Goal: Task Accomplishment & Management: Manage account settings

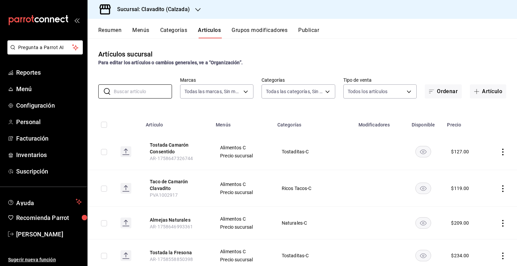
click at [149, 6] on h3 "Sucursal: Clavadito (Calzada)" at bounding box center [151, 9] width 78 height 8
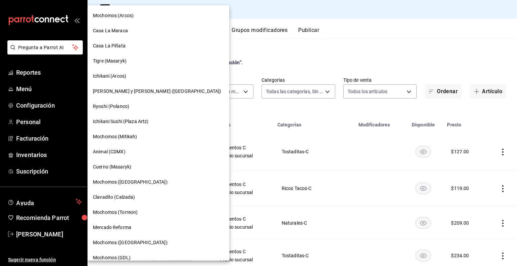
click at [290, 47] on div at bounding box center [258, 133] width 517 height 266
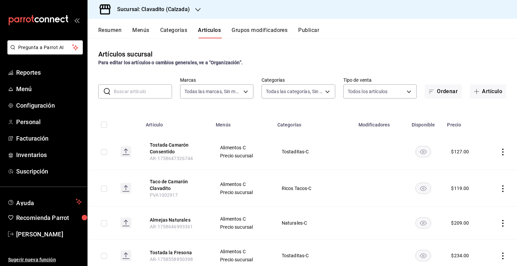
click at [215, 33] on button "Artículos" at bounding box center [209, 32] width 23 height 11
click at [143, 96] on input "text" at bounding box center [143, 91] width 58 height 13
click at [143, 90] on input "text" at bounding box center [143, 91] width 58 height 13
click at [178, 198] on th "Taco de Camarón Clavadito PVA1002917" at bounding box center [177, 188] width 70 height 37
click at [500, 189] on icon "actions" at bounding box center [503, 189] width 7 height 7
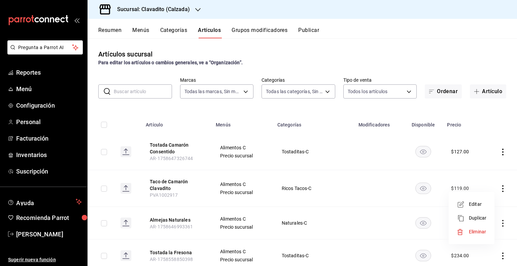
click at [480, 205] on span "Editar" at bounding box center [478, 204] width 18 height 7
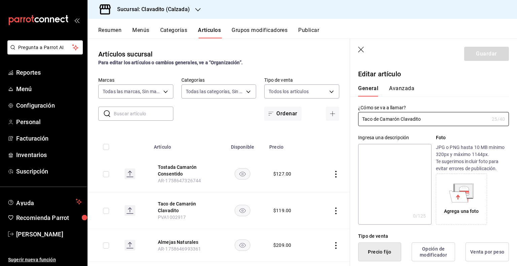
click at [398, 94] on button "Avanzada" at bounding box center [401, 90] width 25 height 11
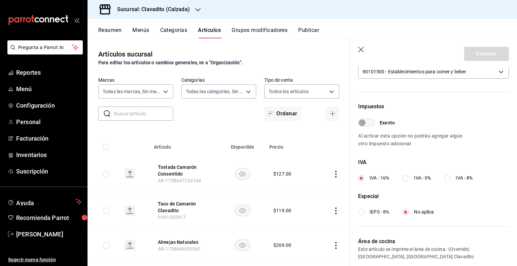
scroll to position [216, 0]
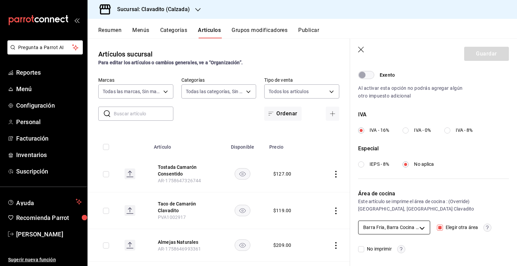
click at [407, 226] on body "Pregunta a Parrot AI Reportes Menú Configuración Personal Facturación Inventari…" at bounding box center [258, 133] width 517 height 266
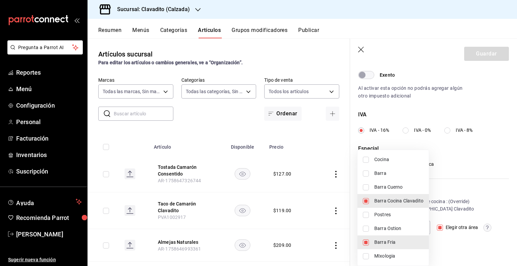
click at [445, 199] on div at bounding box center [258, 133] width 517 height 266
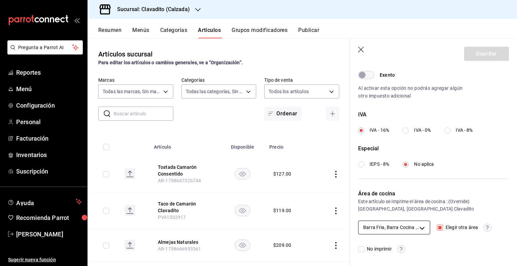
click at [413, 226] on body "Pregunta a Parrot AI Reportes Menú Configuración Personal Facturación Inventari…" at bounding box center [258, 133] width 517 height 266
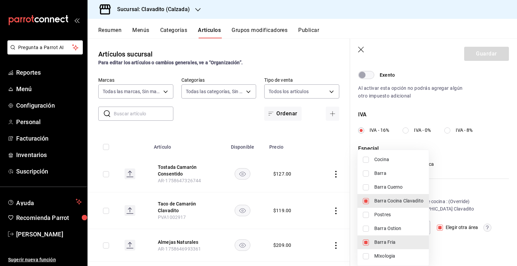
click at [393, 161] on span "Cocina" at bounding box center [398, 159] width 49 height 7
type input "08b42713-ea0c-4b5c-a78b-f388968b8f44,4f0d0970-c64e-44db-8b6c-7ba97e1409ae,d9083…"
checkbox input "true"
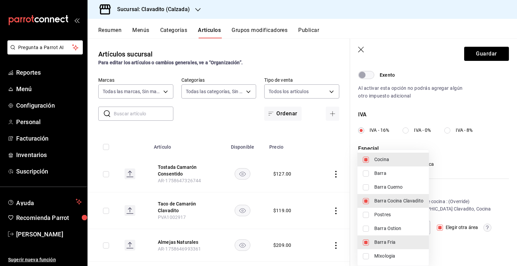
click at [478, 61] on div at bounding box center [258, 133] width 517 height 266
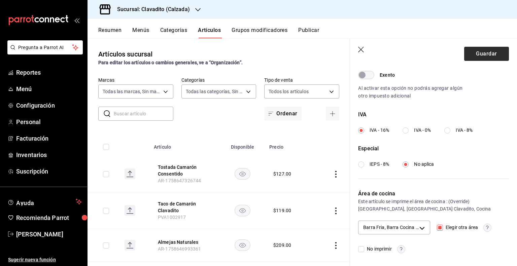
click at [478, 53] on div "Cocina Barra Barra Cuerno [GEOGRAPHIC_DATA] Clavadito Postres [GEOGRAPHIC_DATA]…" at bounding box center [258, 133] width 517 height 266
click at [469, 58] on button "Guardar" at bounding box center [486, 54] width 45 height 14
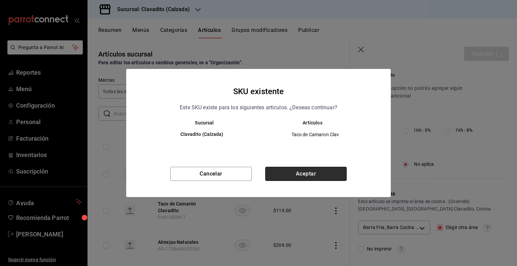
click at [321, 172] on button "Aceptar" at bounding box center [305, 174] width 81 height 14
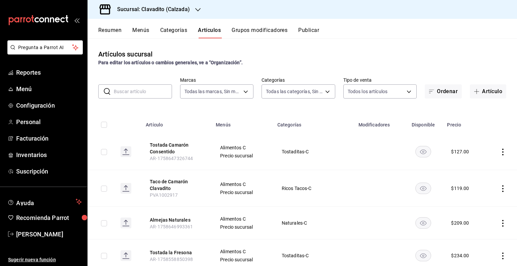
click at [500, 188] on icon "actions" at bounding box center [503, 189] width 7 height 7
click at [473, 202] on span "Editar" at bounding box center [478, 204] width 18 height 7
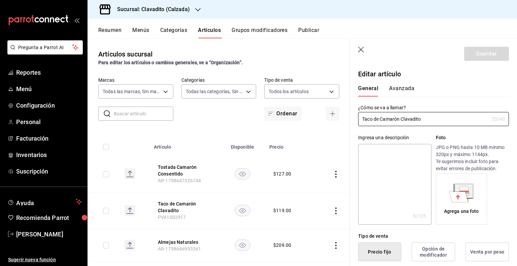
type input "$119.00"
click at [403, 87] on button "Avanzada" at bounding box center [401, 90] width 25 height 11
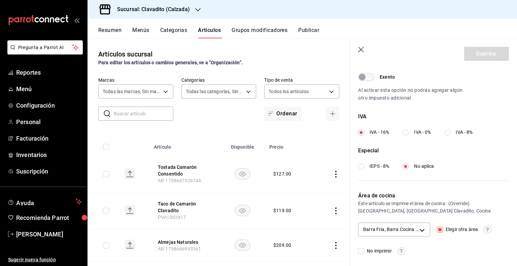
scroll to position [216, 0]
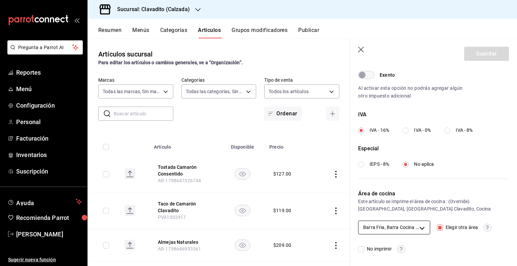
click at [407, 229] on body "Pregunta a Parrot AI Reportes Menú Configuración Personal Facturación Inventari…" at bounding box center [258, 133] width 517 height 266
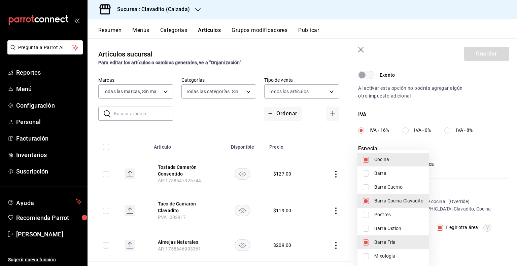
click at [471, 180] on div at bounding box center [258, 133] width 517 height 266
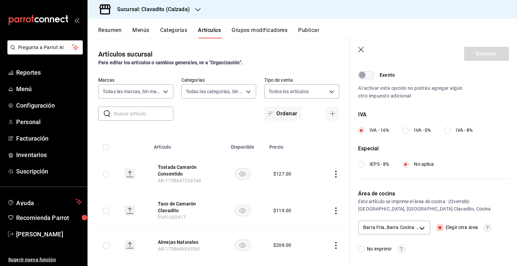
click at [360, 51] on icon "button" at bounding box center [361, 50] width 7 height 7
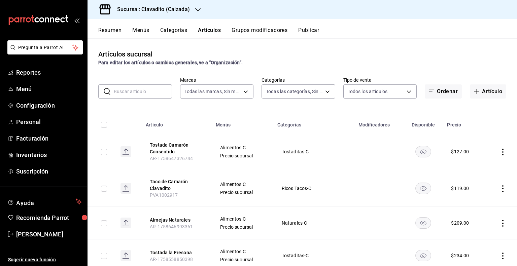
click at [301, 32] on button "Publicar" at bounding box center [308, 32] width 21 height 11
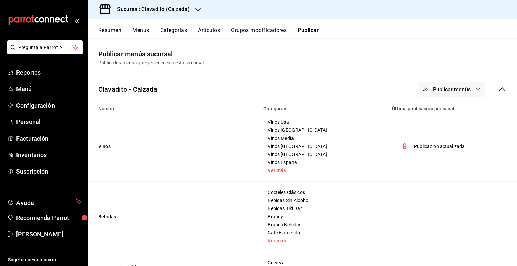
click at [455, 88] on span "Publicar menús" at bounding box center [452, 90] width 38 height 6
click at [448, 114] on span "Punto de venta" at bounding box center [456, 111] width 32 height 7
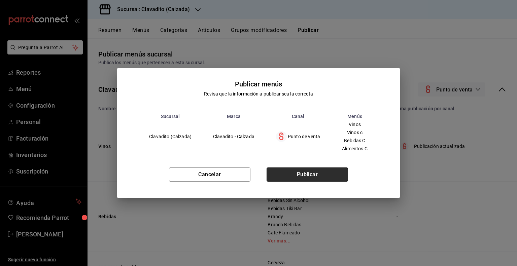
click at [321, 173] on button "Publicar" at bounding box center [307, 175] width 81 height 14
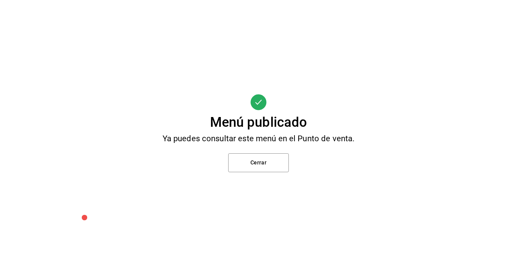
click at [293, 164] on div "Menú publicado Ya puedes consultar este menú en el Punto de venta. Cerrar" at bounding box center [258, 133] width 517 height 266
click at [281, 161] on button "Cerrar" at bounding box center [258, 163] width 61 height 19
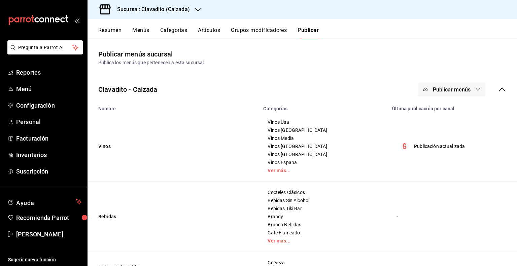
click at [267, 27] on button "Grupos modificadores" at bounding box center [259, 32] width 56 height 11
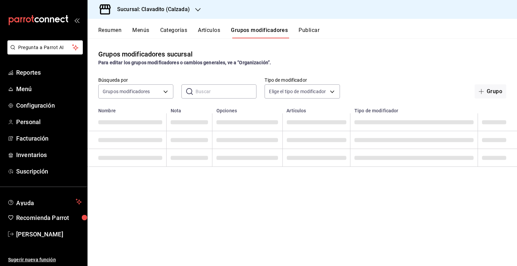
click at [202, 28] on button "Artículos" at bounding box center [209, 32] width 22 height 11
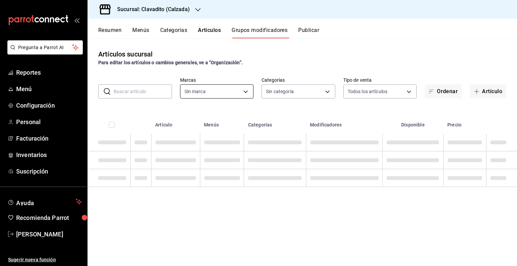
type input "7c6329b2-7c80-4d0a-92e1-359a60270725"
type input "baf57ed1-919f-4c82-8763-5f61bb5ecf6c,a733550a-1833-4f39-b337-4b288d8ef239,37b97…"
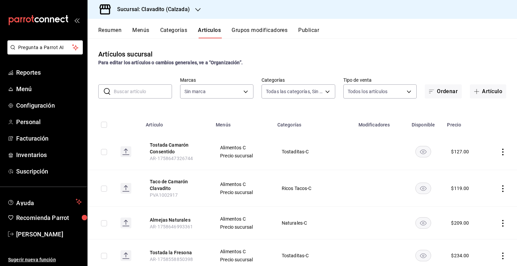
type input "7c6329b2-7c80-4d0a-92e1-359a60270725"
click at [139, 87] on input "text" at bounding box center [143, 91] width 58 height 13
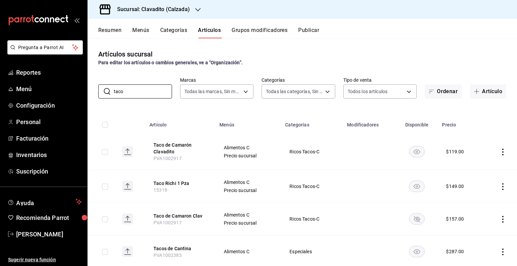
type input "taco"
click at [500, 152] on icon "actions" at bounding box center [503, 152] width 7 height 7
click at [471, 168] on span "Editar" at bounding box center [478, 167] width 18 height 7
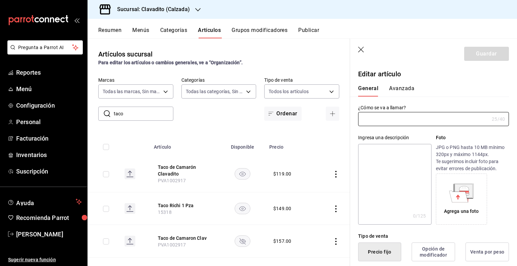
type input "Taco de Camarón Clavadito"
type input "PVA1002917"
type input "$119.00"
click at [401, 88] on button "Avanzada" at bounding box center [401, 90] width 25 height 11
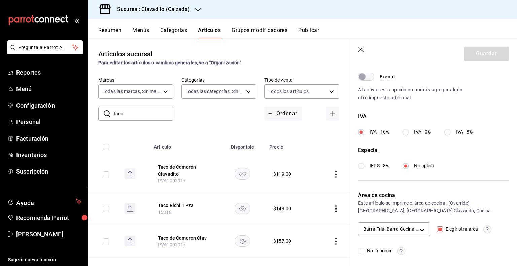
scroll to position [216, 0]
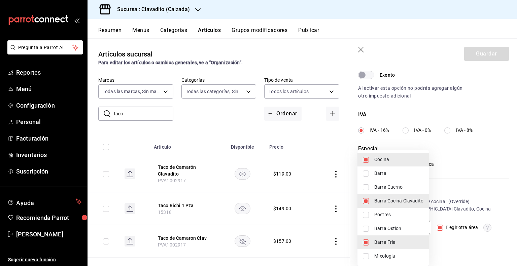
click at [421, 222] on body "Pregunta a Parrot AI Reportes Menú Configuración Personal Facturación Inventari…" at bounding box center [258, 133] width 517 height 266
click at [437, 106] on div at bounding box center [258, 133] width 517 height 266
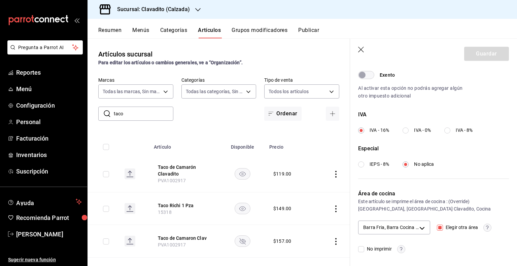
click at [358, 50] on icon "button" at bounding box center [361, 50] width 7 height 7
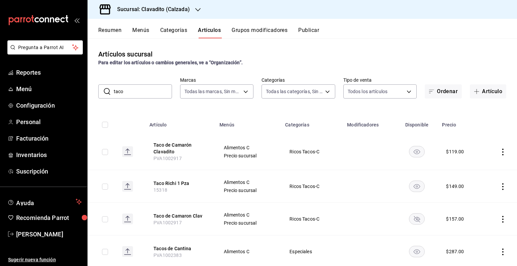
click at [310, 27] on button "Publicar" at bounding box center [308, 32] width 21 height 11
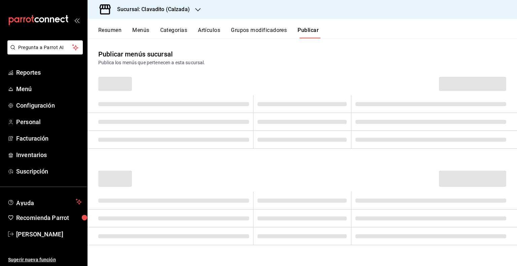
click at [466, 84] on span at bounding box center [472, 84] width 67 height 14
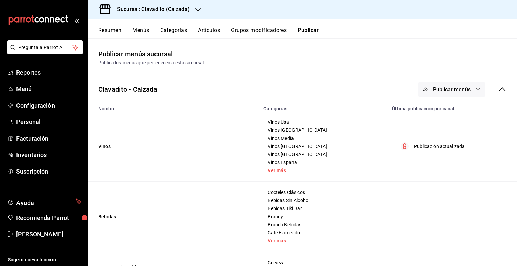
click at [466, 84] on button "Publicar menús" at bounding box center [451, 89] width 67 height 14
click at [457, 108] on span "Punto de venta" at bounding box center [456, 111] width 32 height 7
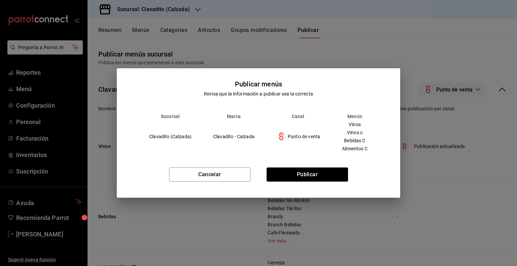
click at [314, 182] on div "Cancelar Publicar" at bounding box center [258, 177] width 283 height 41
click at [315, 175] on button "Publicar" at bounding box center [307, 175] width 81 height 14
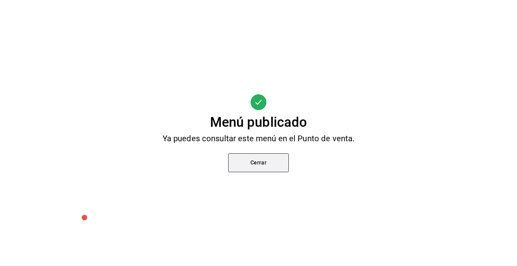
click at [268, 160] on button "Cerrar" at bounding box center [258, 163] width 61 height 19
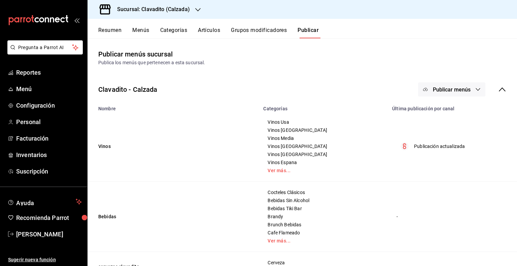
click at [198, 9] on icon "button" at bounding box center [197, 9] width 5 height 5
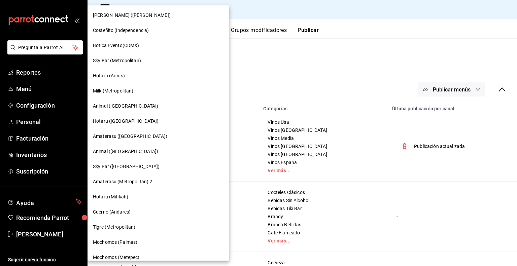
scroll to position [471, 0]
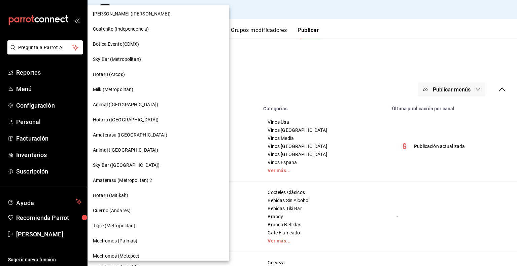
click at [119, 148] on span "Animal ([GEOGRAPHIC_DATA])" at bounding box center [125, 150] width 65 height 7
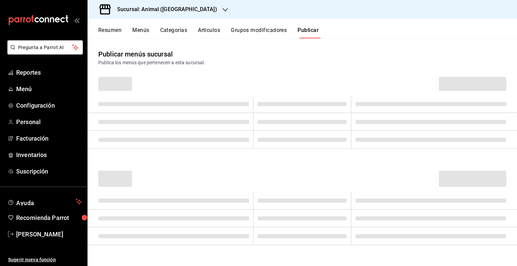
click at [209, 32] on button "Artículos" at bounding box center [209, 32] width 22 height 11
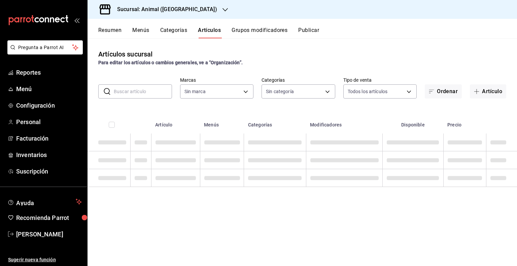
click at [151, 90] on input "text" at bounding box center [143, 91] width 58 height 13
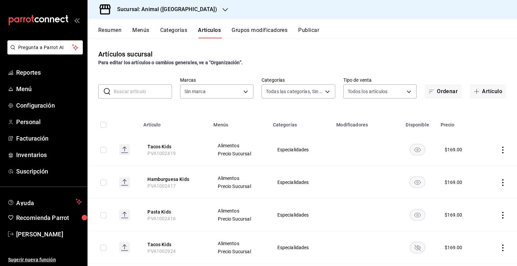
type input "696422f3-042f-4992-a796-20cec1d2addd,ab2f2cdd-2d2d-455a-bd59-969ed93fbee5,5744a…"
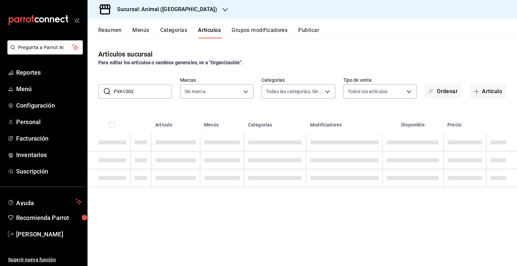
type input "PVA10024"
type input "96838179-8fbb-4073-aae3-1789726318c8"
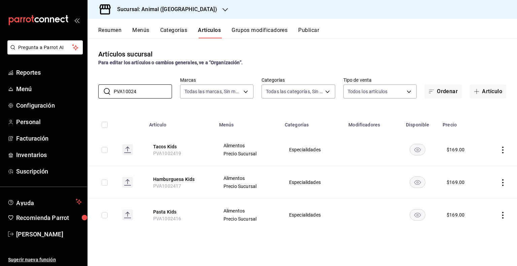
type input "PVA10024"
click at [500, 148] on td at bounding box center [500, 150] width 34 height 33
click at [500, 148] on icon "actions" at bounding box center [503, 150] width 7 height 7
click at [490, 165] on span "Editar" at bounding box center [483, 165] width 18 height 7
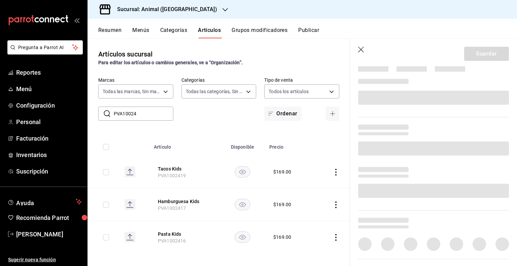
scroll to position [217, 0]
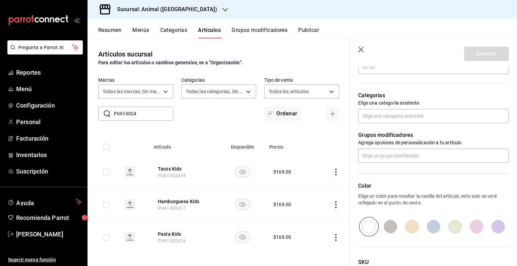
type input "$169.00"
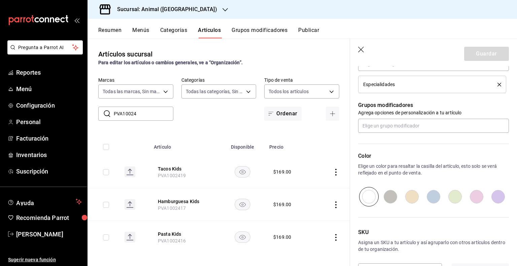
scroll to position [294, 0]
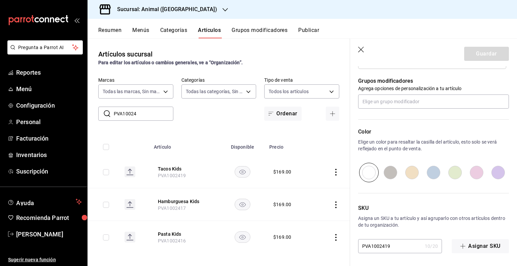
click at [395, 243] on input "PVA1002419" at bounding box center [390, 246] width 64 height 13
type input "PVA1002923"
click at [481, 52] on button "Guardar" at bounding box center [486, 54] width 45 height 14
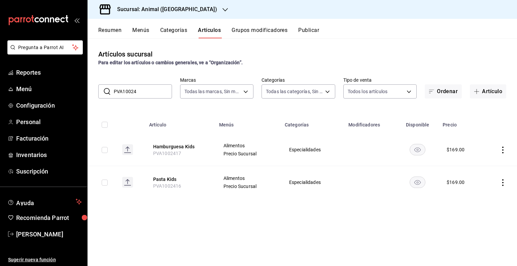
click at [170, 7] on h3 "Sucursal: Animal ([GEOGRAPHIC_DATA])" at bounding box center [164, 9] width 105 height 8
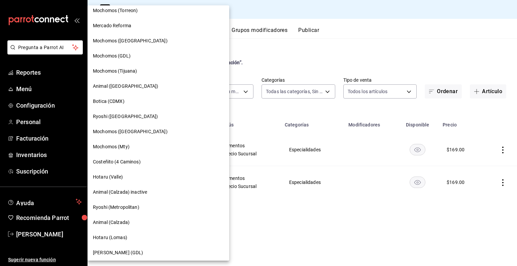
scroll to position [236, 0]
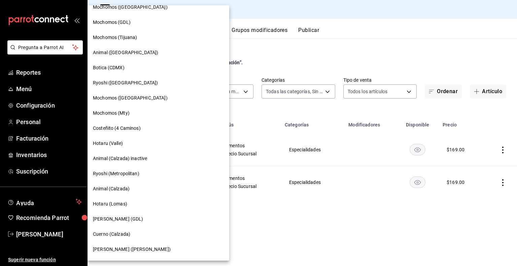
click at [124, 187] on span "Animal (Calzada)" at bounding box center [111, 189] width 37 height 7
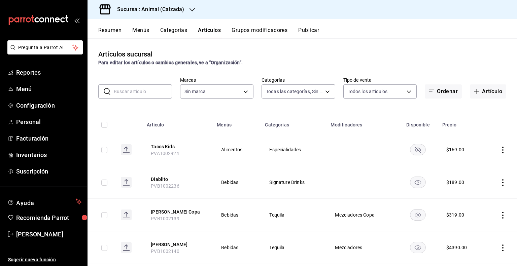
type input "577524a9-a437-43f3-84d2-cf2e6968635f,5d35a5f4-3063-4397-a550-a8f4eca83956,9bcdf…"
type input "e26472f3-9262-489d-bcba-4c6b034529c7"
click at [153, 90] on input "text" at bounding box center [143, 91] width 58 height 13
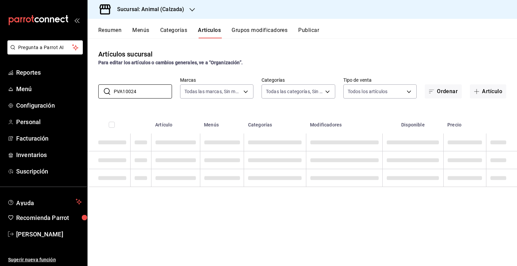
type input "PVA10024"
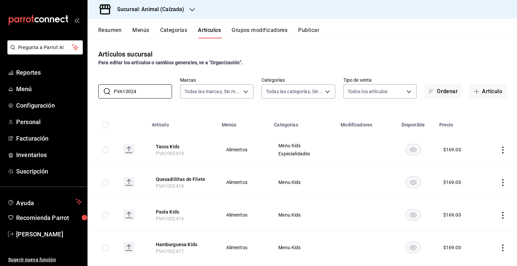
click at [500, 149] on icon "actions" at bounding box center [503, 150] width 7 height 7
click at [459, 167] on icon at bounding box center [461, 166] width 8 height 8
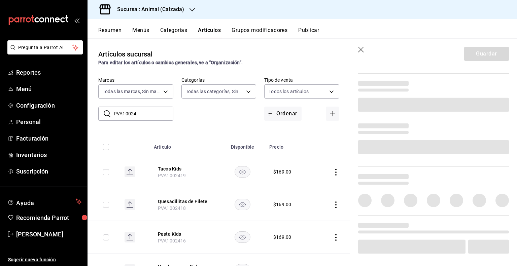
scroll to position [217, 0]
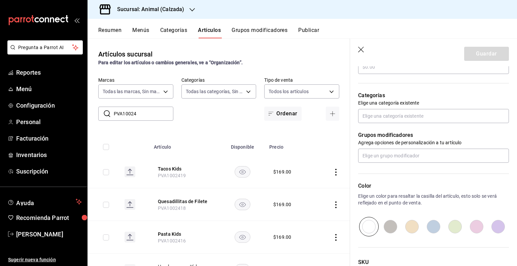
type input "$169.00"
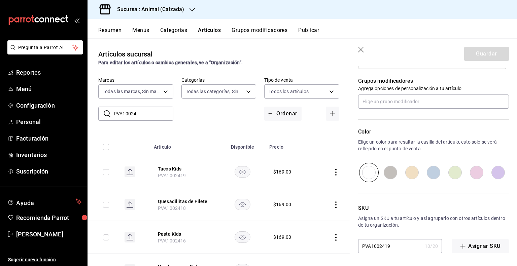
scroll to position [311, 0]
click at [400, 242] on input "PVA1002419" at bounding box center [390, 245] width 64 height 13
type input "PVA1002923"
click at [494, 52] on button "Guardar" at bounding box center [486, 54] width 45 height 14
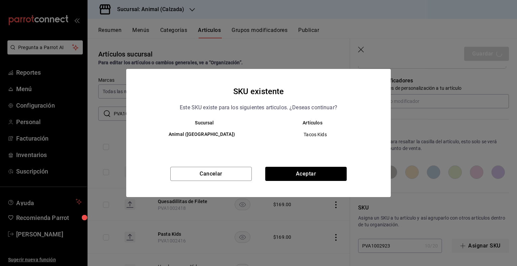
click at [326, 166] on div "SKU existente Este SKU existe para los siguientes articulos. ¿Deseas continuar?…" at bounding box center [258, 133] width 265 height 128
click at [326, 170] on button "Aceptar" at bounding box center [305, 174] width 81 height 14
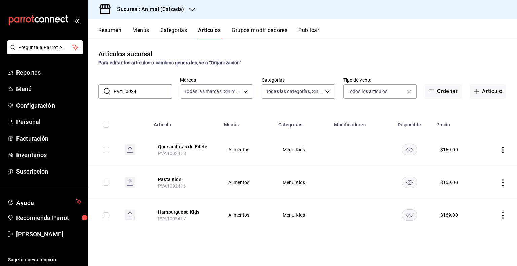
click at [307, 34] on button "Publicar" at bounding box center [308, 32] width 21 height 11
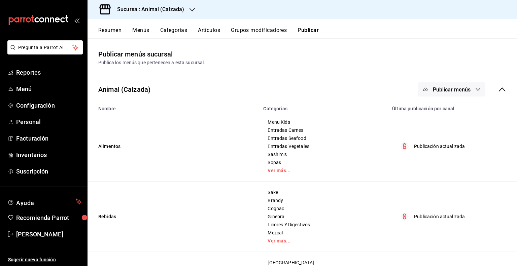
click at [445, 85] on button "Publicar menús" at bounding box center [451, 89] width 67 height 14
click at [435, 107] on div at bounding box center [431, 111] width 19 height 11
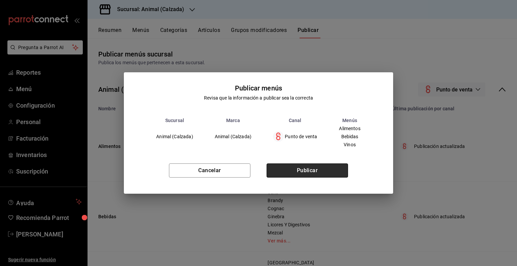
click at [319, 171] on button "Publicar" at bounding box center [307, 171] width 81 height 14
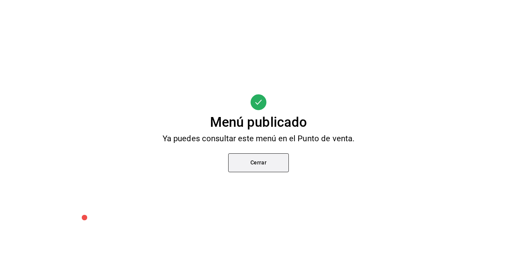
click at [274, 162] on button "Cerrar" at bounding box center [258, 163] width 61 height 19
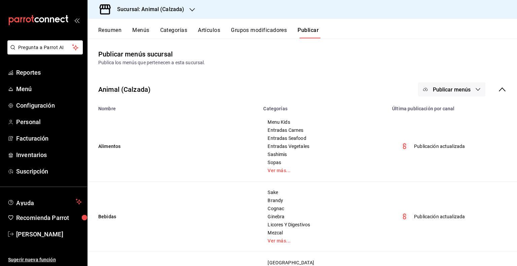
click at [170, 11] on h3 "Sucursal: Animal (Calzada)" at bounding box center [148, 9] width 72 height 8
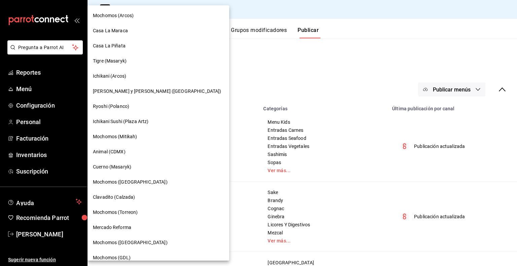
click at [121, 150] on span "Animal (CDMX)" at bounding box center [109, 151] width 33 height 7
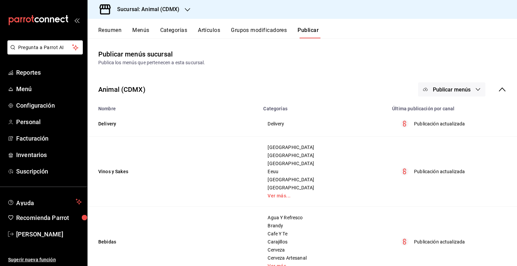
click at [216, 29] on button "Artículos" at bounding box center [209, 32] width 22 height 11
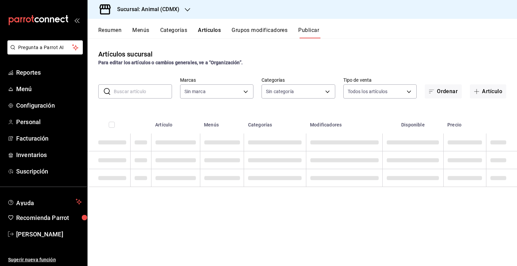
type input "cb0f6aec-1481-4e37-861c-bab9b3a65b14"
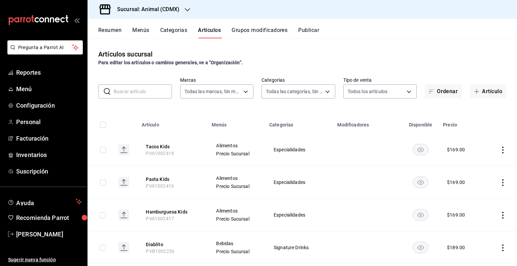
type input "281688af-6220-48ae-86b9-ca5e6f63eb3e,2ffeebaa-176c-4024-95f8-553ffecca8da,37769…"
click at [148, 88] on input "text" at bounding box center [143, 91] width 58 height 13
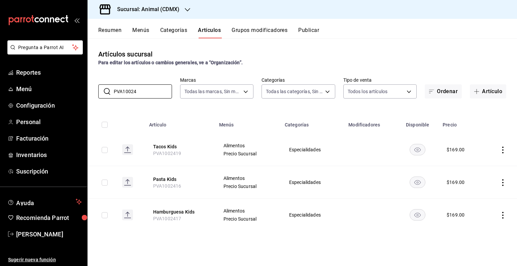
type input "PVA10024"
click at [499, 150] on td at bounding box center [500, 150] width 34 height 33
click at [502, 151] on icon "actions" at bounding box center [503, 150] width 7 height 7
click at [483, 167] on span "Editar" at bounding box center [483, 165] width 18 height 7
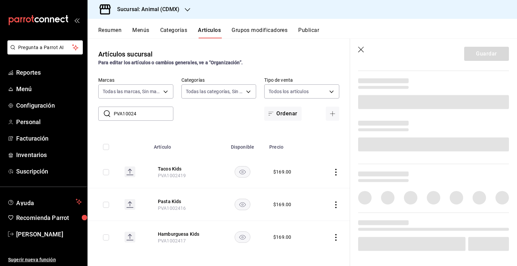
scroll to position [217, 0]
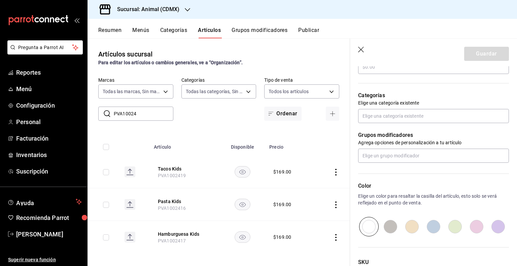
type input "$169.00"
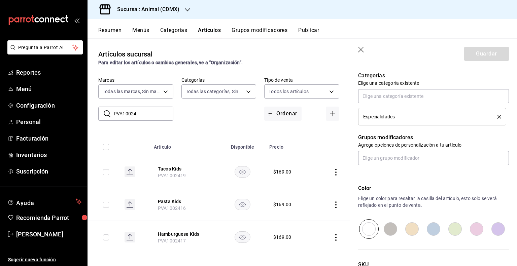
scroll to position [294, 0]
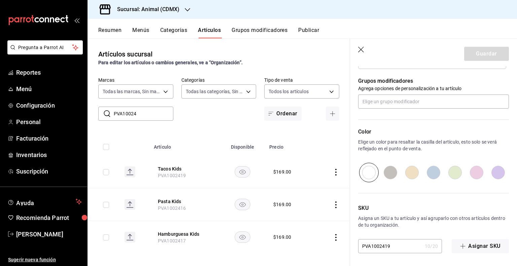
click at [405, 249] on input "PVA1002419" at bounding box center [390, 246] width 64 height 13
type input "PVA1002923"
click at [474, 59] on button "Guardar" at bounding box center [486, 54] width 45 height 14
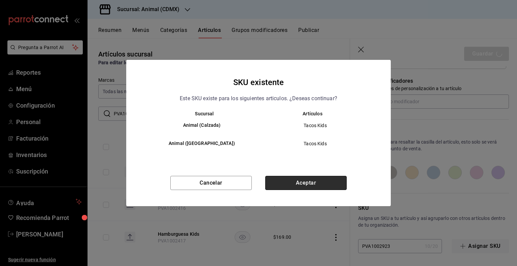
click at [306, 186] on button "Aceptar" at bounding box center [305, 183] width 81 height 14
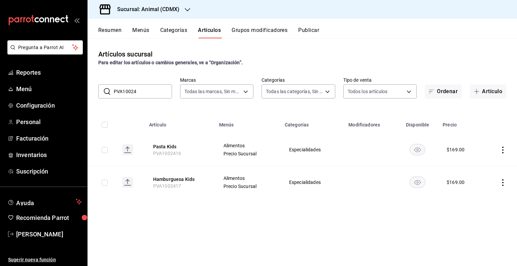
click at [316, 30] on button "Publicar" at bounding box center [308, 32] width 21 height 11
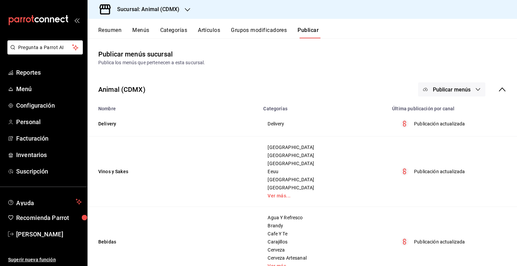
click at [466, 88] on button "Publicar menús" at bounding box center [451, 89] width 67 height 14
click at [458, 113] on span "Punto de venta" at bounding box center [456, 111] width 32 height 7
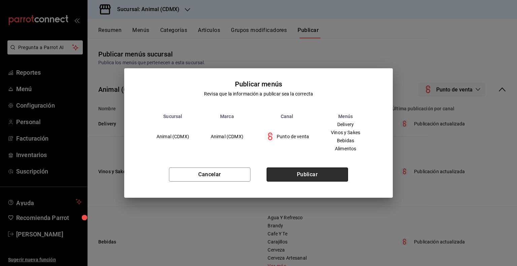
click at [336, 171] on button "Publicar" at bounding box center [307, 175] width 81 height 14
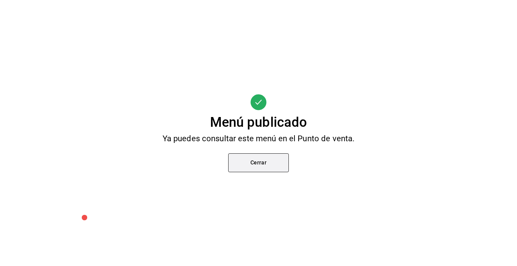
click at [268, 161] on button "Cerrar" at bounding box center [258, 163] width 61 height 19
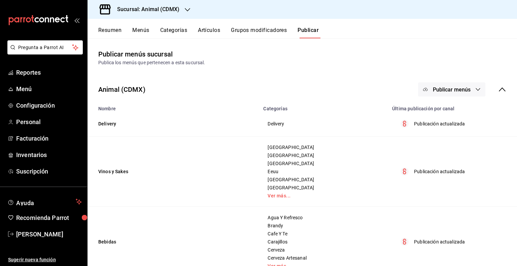
click at [198, 162] on td "Vinos y Sakes" at bounding box center [174, 172] width 172 height 70
click at [209, 12] on div "Sucursal: Animal (CDMX)" at bounding box center [303, 9] width 430 height 19
click at [180, 11] on div "Sucursal: Animal (CDMX)" at bounding box center [143, 9] width 100 height 19
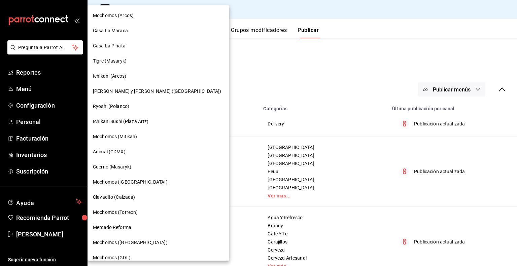
click at [259, 72] on div at bounding box center [258, 133] width 517 height 266
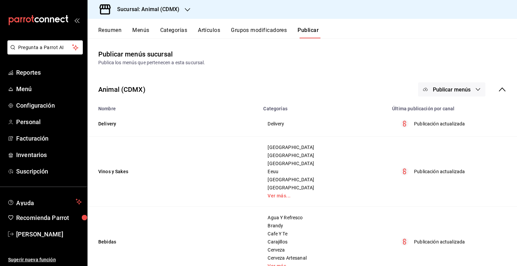
click at [155, 10] on h3 "Sucursal: Animal (CDMX)" at bounding box center [146, 9] width 68 height 8
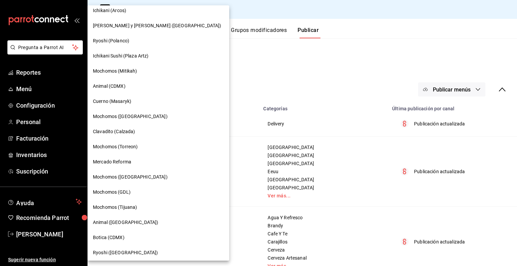
scroll to position [135, 0]
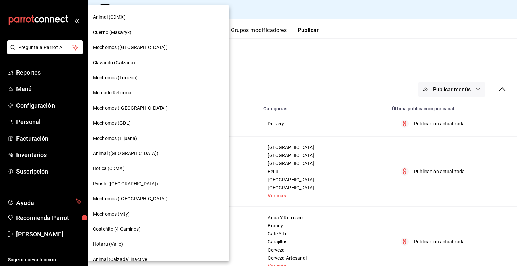
click at [137, 150] on div "Animal ([GEOGRAPHIC_DATA])" at bounding box center [158, 153] width 131 height 7
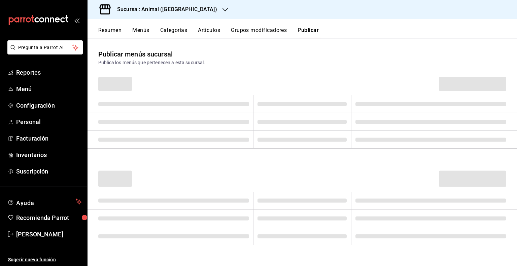
click at [208, 31] on button "Artículos" at bounding box center [209, 32] width 22 height 11
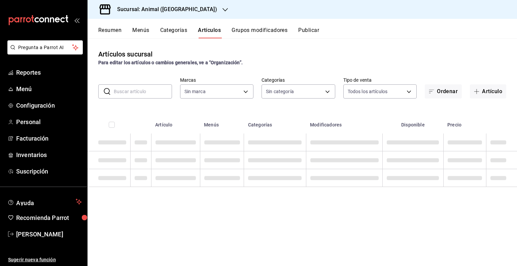
click at [141, 98] on input "text" at bounding box center [143, 91] width 58 height 13
click at [140, 93] on input "text" at bounding box center [143, 91] width 58 height 13
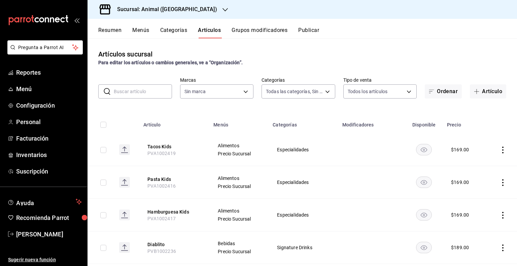
type input "96d07005-5fc6-4ee6-aacf-f364d001c892,70367597-e67a-4a0b-ac4f-a9efdea329e3,bdcf3…"
type input "98bba0fd-3ba1-42e0-bfa8-4188b5c89202"
click at [154, 90] on input "text" at bounding box center [143, 91] width 58 height 13
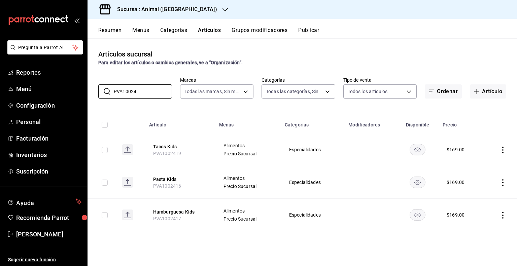
type input "PVA10024"
click at [504, 149] on icon "actions" at bounding box center [503, 150] width 7 height 7
click at [487, 166] on span "Editar" at bounding box center [483, 165] width 18 height 7
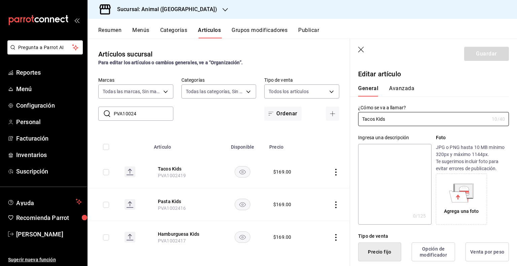
type input "$169.00"
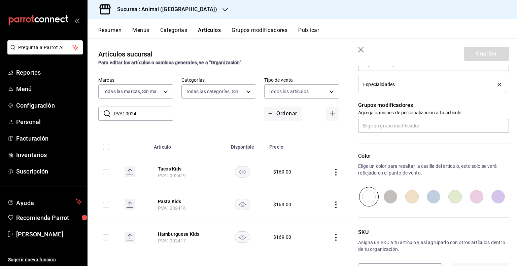
scroll to position [294, 0]
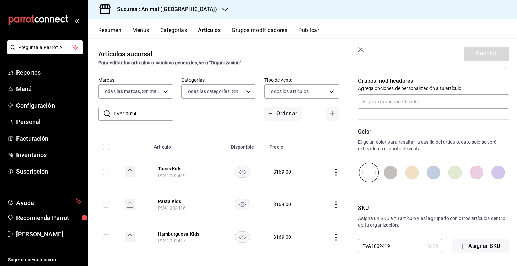
click at [397, 245] on input "PVA1002419" at bounding box center [390, 246] width 64 height 13
type input "PVA1002923"
click at [468, 52] on button "Guardar" at bounding box center [486, 54] width 45 height 14
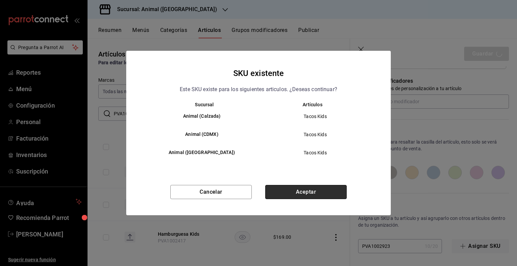
click at [292, 192] on button "Aceptar" at bounding box center [305, 192] width 81 height 14
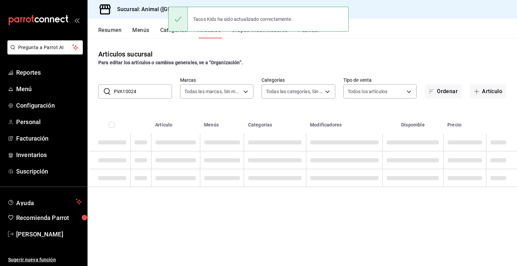
click at [315, 31] on div "Tacos Kids ha sido actualizado correctamente." at bounding box center [258, 19] width 180 height 25
click at [317, 33] on div "Tacos Kids ha sido actualizado correctamente." at bounding box center [258, 19] width 180 height 29
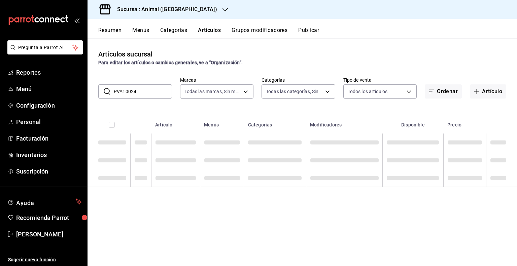
click at [316, 32] on button "Publicar" at bounding box center [308, 32] width 21 height 11
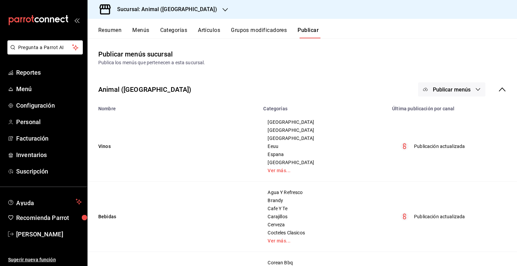
click at [447, 85] on button "Publicar menús" at bounding box center [451, 89] width 67 height 14
click at [438, 112] on div at bounding box center [431, 111] width 19 height 11
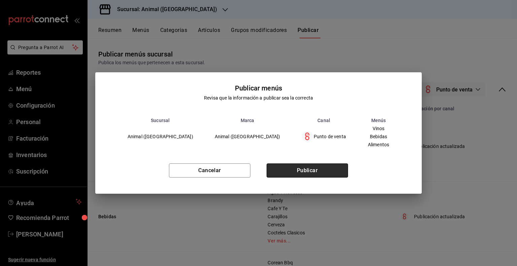
click at [340, 177] on button "Publicar" at bounding box center [307, 171] width 81 height 14
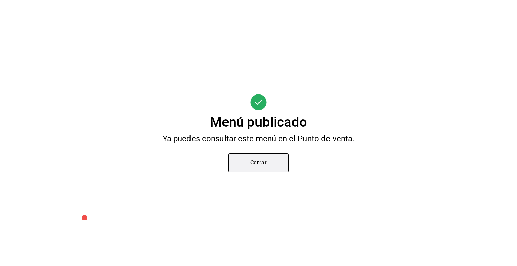
click at [277, 167] on button "Cerrar" at bounding box center [258, 163] width 61 height 19
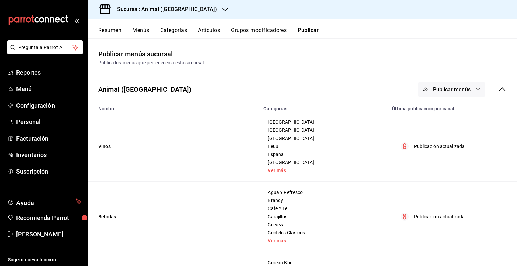
click at [143, 12] on h3 "Sucursal: Animal ([GEOGRAPHIC_DATA])" at bounding box center [164, 9] width 105 height 8
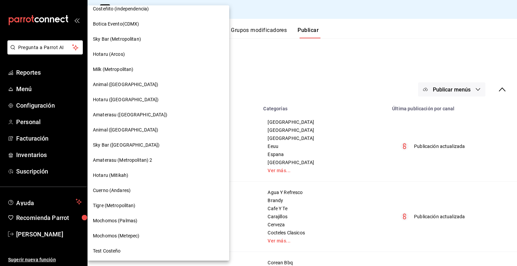
scroll to position [492, 0]
click at [127, 236] on span "Mochomos (Metepec)" at bounding box center [116, 235] width 46 height 7
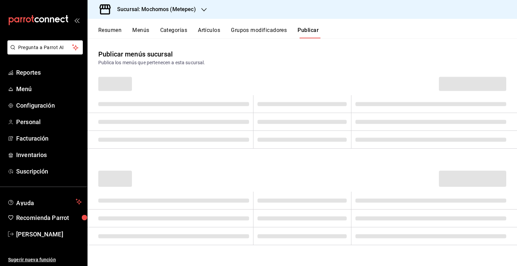
click at [209, 33] on button "Artículos" at bounding box center [209, 32] width 22 height 11
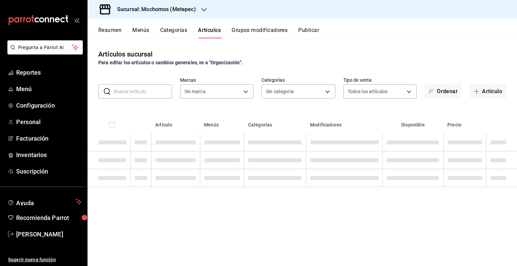
click at [155, 98] on input "text" at bounding box center [143, 91] width 58 height 13
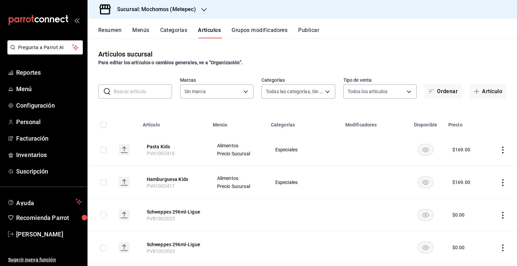
type input "c9cbc288-c827-488d-81f5-370afefb1912,46081463-7037-4dd2-a9ab-e56ff6a8fa7c,bf958…"
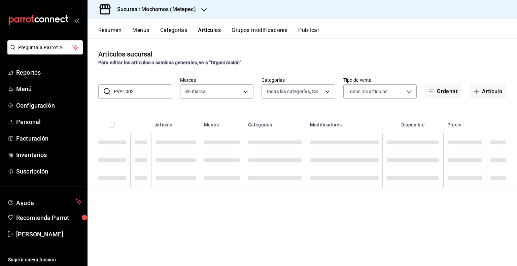
type input "PVA10024"
type input "2365f74e-aa6b-4392-bdf2-72765591bddf"
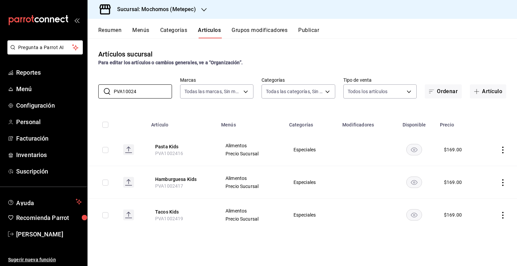
type input "PVA10024"
click at [503, 214] on icon "actions" at bounding box center [502, 215] width 1 height 7
click at [487, 217] on span "Editar" at bounding box center [483, 220] width 18 height 7
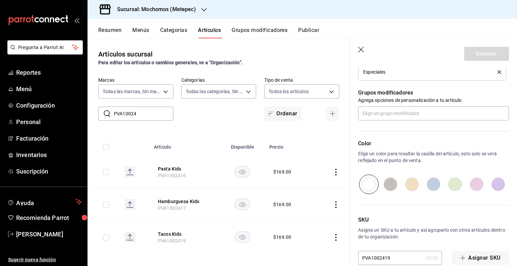
scroll to position [294, 0]
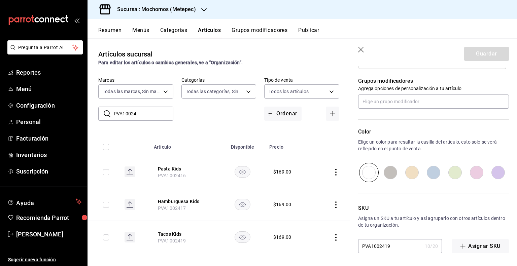
click at [403, 248] on input "PVA1002419" at bounding box center [390, 246] width 64 height 13
type input "PVA10024"
type textarea "x"
type input "PVA1002"
type textarea "x"
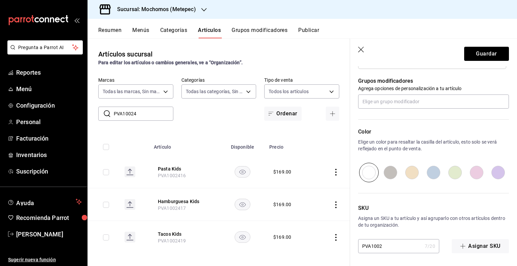
type input "PVA100"
type textarea "x"
type input "PVA1002"
type textarea "x"
type input "PVA10029"
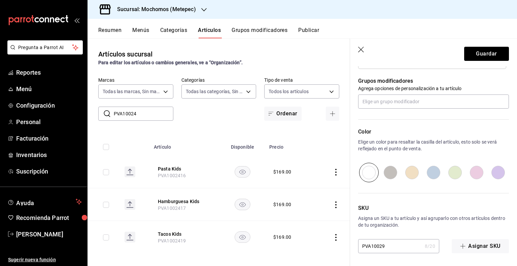
type textarea "x"
type input "PVA100292"
type textarea "x"
type input "PVA1002924"
type textarea "x"
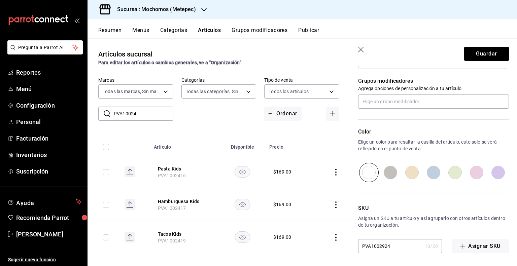
click at [379, 248] on input "PVA1002924" at bounding box center [390, 246] width 64 height 13
click at [385, 248] on input "PVA1002924" at bounding box center [390, 246] width 64 height 13
type input "PVA1002924"
click at [492, 53] on button "Guardar" at bounding box center [486, 54] width 45 height 14
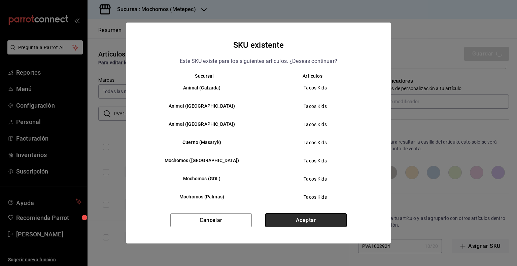
click at [334, 223] on button "Aceptar" at bounding box center [305, 220] width 81 height 14
type textarea "x"
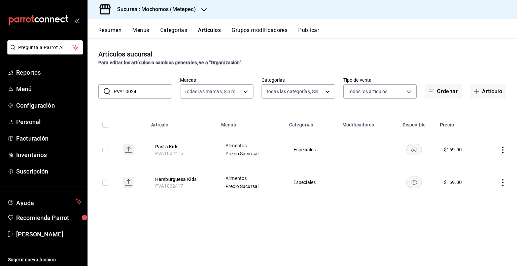
click at [317, 35] on button "Publicar" at bounding box center [308, 32] width 21 height 11
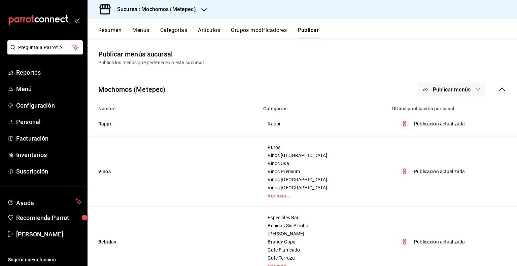
click at [469, 90] on button "Publicar menús" at bounding box center [451, 89] width 67 height 14
click at [457, 109] on span "Punto de venta" at bounding box center [456, 111] width 32 height 7
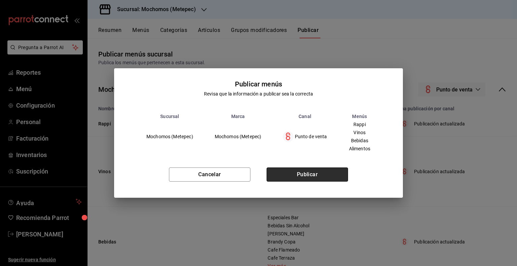
click at [326, 176] on button "Publicar" at bounding box center [307, 175] width 81 height 14
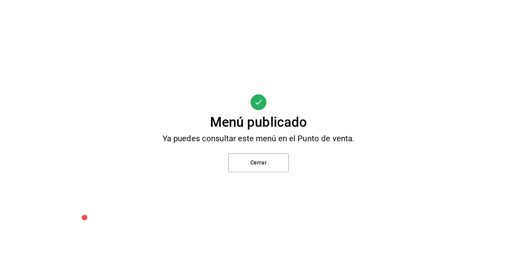
click at [274, 173] on div "Menú publicado Ya puedes consultar este menú en el Punto de venta. Cerrar" at bounding box center [258, 133] width 517 height 266
click at [274, 168] on button "Cerrar" at bounding box center [258, 163] width 61 height 19
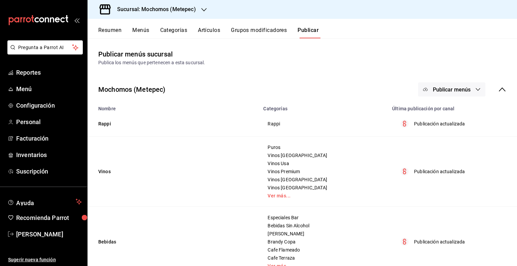
click at [199, 30] on button "Artículos" at bounding box center [209, 32] width 22 height 11
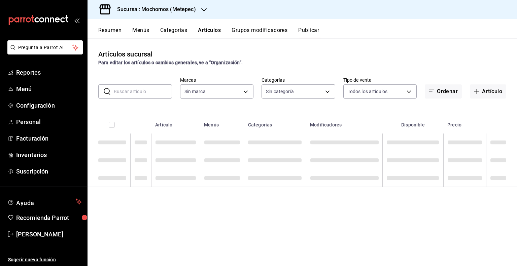
type input "2365f74e-aa6b-4392-bdf2-72765591bddf"
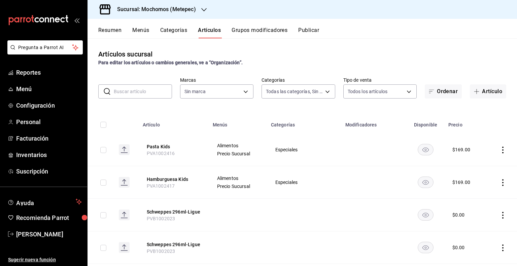
type input "c9cbc288-c827-488d-81f5-370afefb1912,46081463-7037-4dd2-a9ab-e56ff6a8fa7c,bf958…"
type input "2365f74e-aa6b-4392-bdf2-72765591bddf"
click at [145, 88] on input "text" at bounding box center [143, 91] width 58 height 13
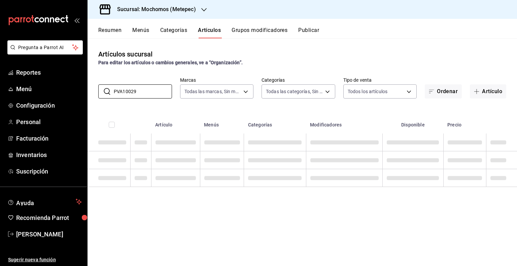
type input "PVA10029"
click at [168, 73] on div "Artículos sucursal Para editar los artículos o cambios generales, ve a “Organiz…" at bounding box center [303, 152] width 430 height 228
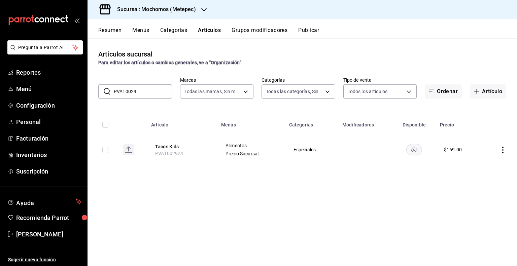
click at [311, 33] on button "Publicar" at bounding box center [308, 32] width 21 height 11
